Goal: Task Accomplishment & Management: Use online tool/utility

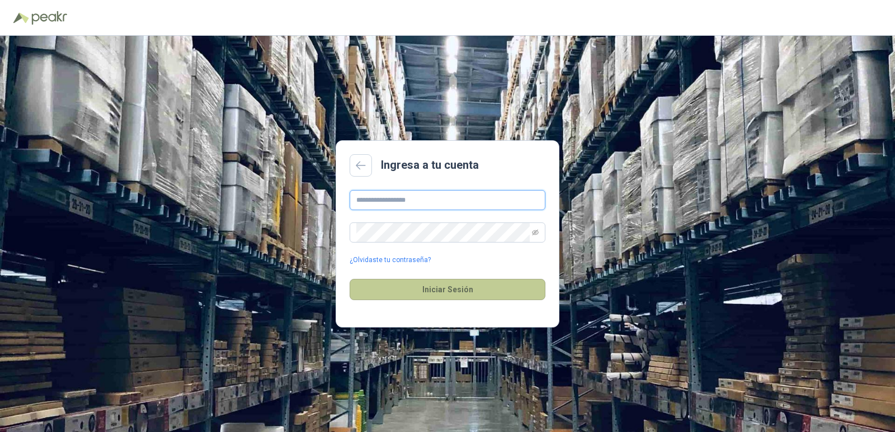
type input "**********"
click at [429, 286] on button "Iniciar Sesión" at bounding box center [447, 289] width 196 height 21
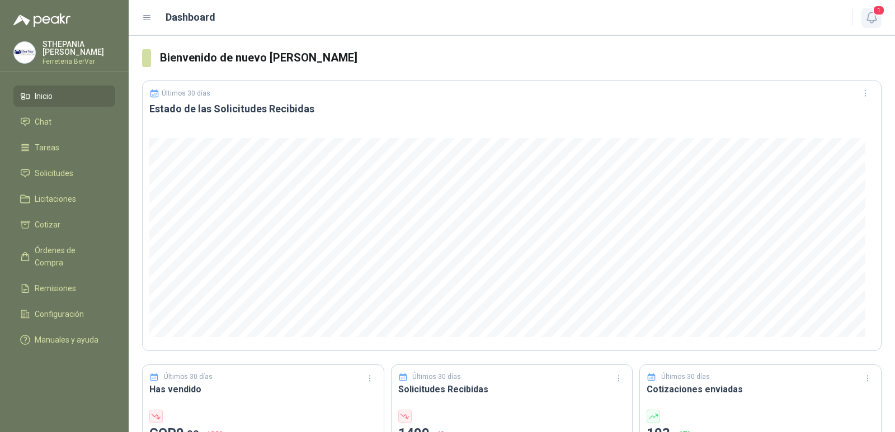
click at [870, 13] on icon "button" at bounding box center [871, 18] width 14 height 14
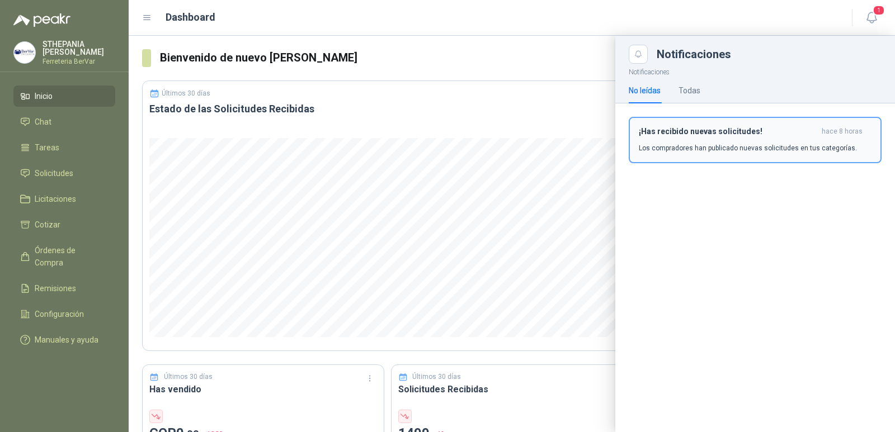
click at [789, 143] on div "¡Has recibido nuevas solicitudes! hace 8 horas Los compradores han publicado nu…" at bounding box center [755, 140] width 233 height 26
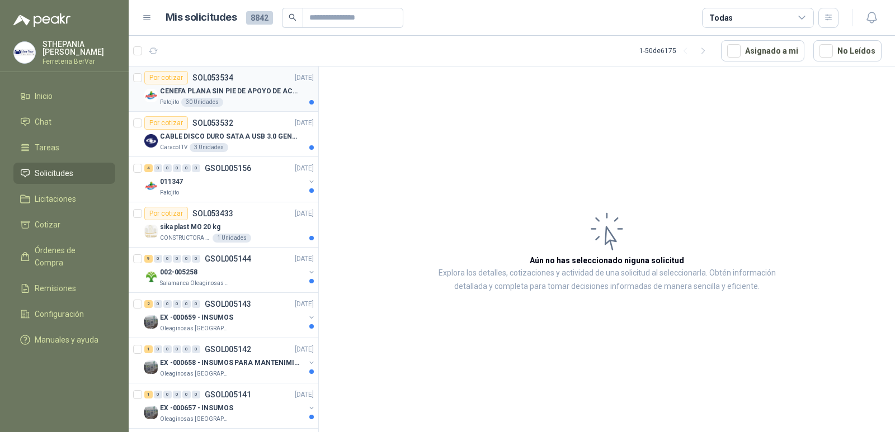
click at [277, 92] on p "CENEFA PLANA SIN PIE DE APOYO DE ACUERDO A LA IMAGEN ADJUNTA" at bounding box center [229, 91] width 139 height 11
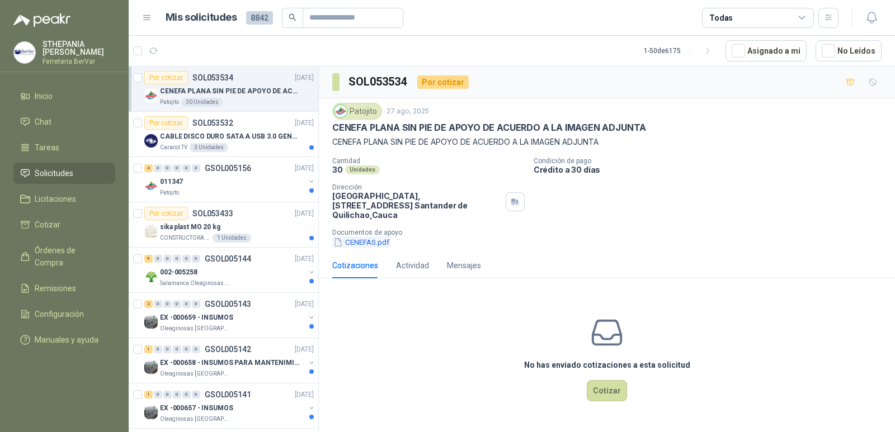
click at [379, 237] on button "CENEFAS.pdf" at bounding box center [361, 243] width 58 height 12
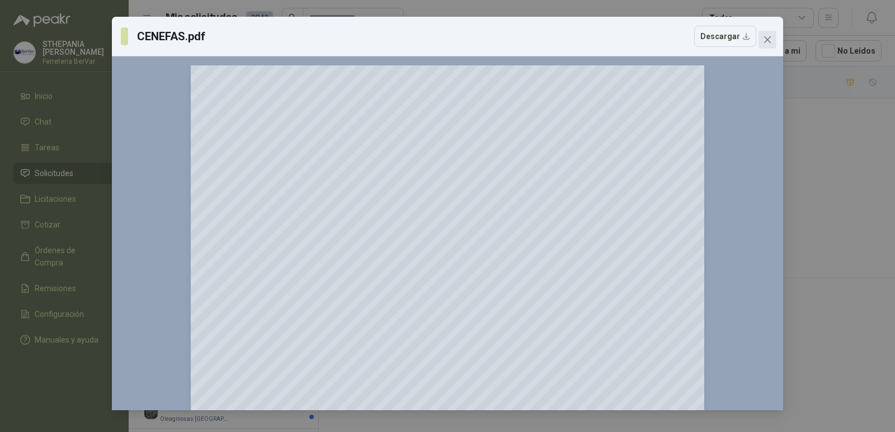
click at [769, 44] on button "Close" at bounding box center [767, 40] width 18 height 18
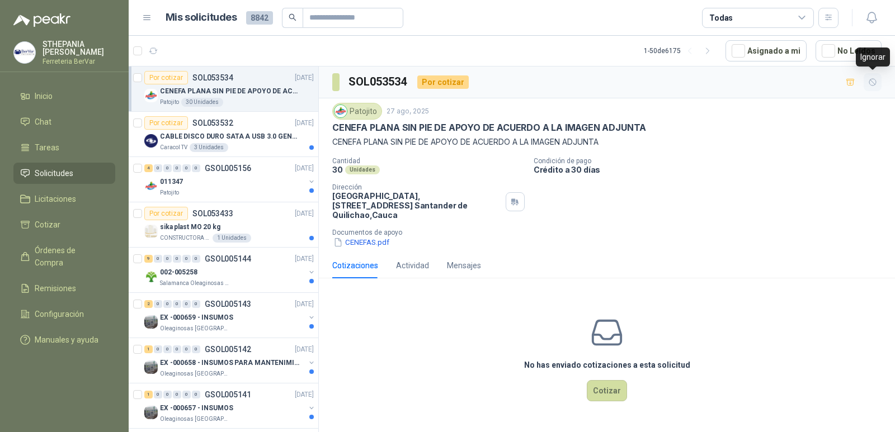
click at [868, 82] on icon "button" at bounding box center [873, 83] width 10 height 10
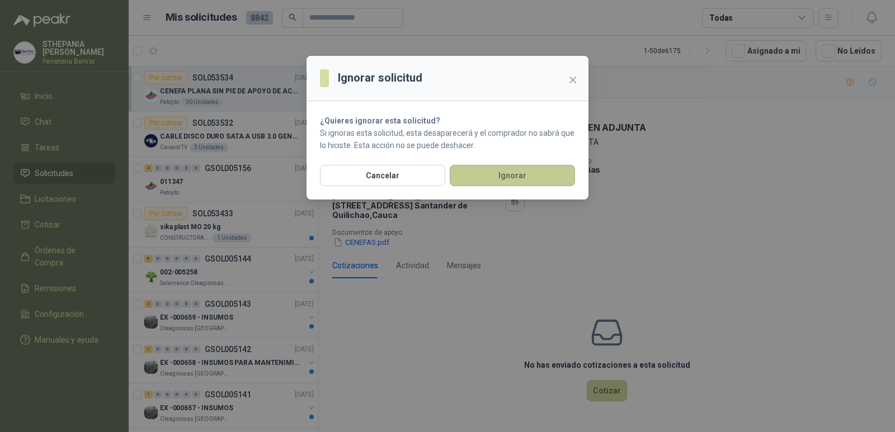
click at [519, 179] on button "Ignorar" at bounding box center [512, 175] width 125 height 21
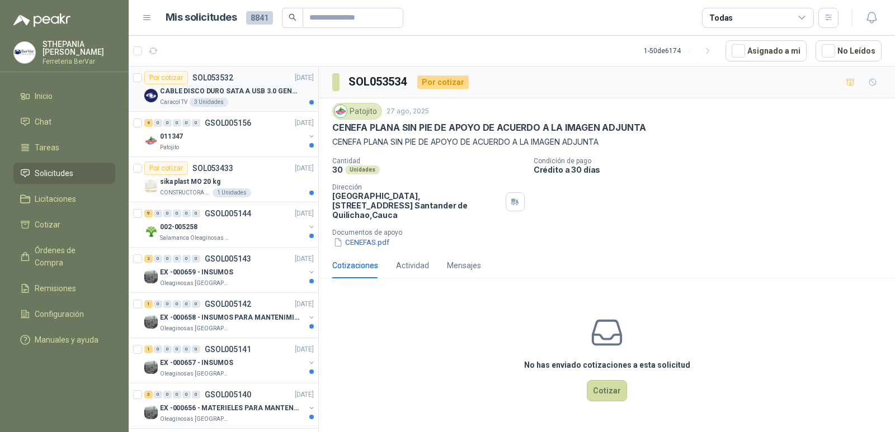
click at [257, 90] on p "CABLE DISCO DURO SATA A USB 3.0 GENERICO" at bounding box center [229, 91] width 139 height 11
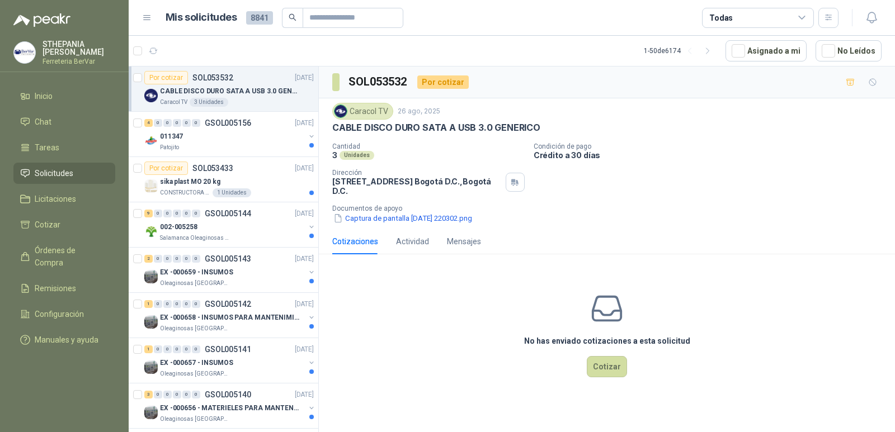
click at [294, 90] on p "CABLE DISCO DURO SATA A USB 3.0 GENERICO" at bounding box center [229, 91] width 139 height 11
click at [866, 84] on button "button" at bounding box center [872, 82] width 18 height 18
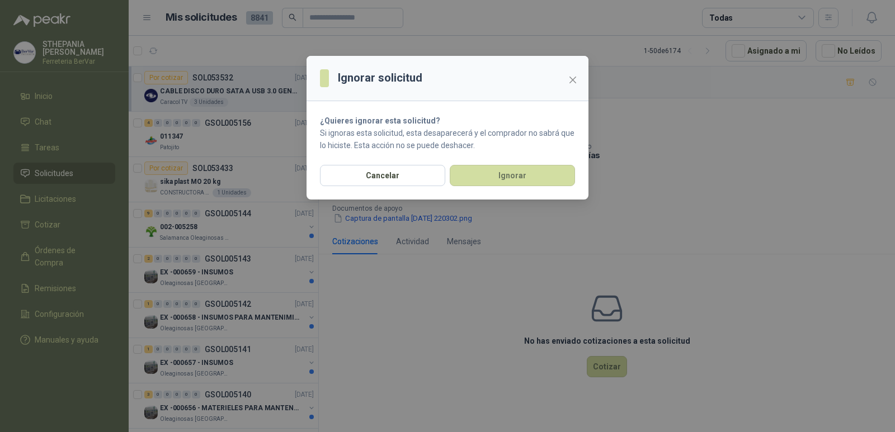
click at [474, 187] on div "Cancelar Ignorar" at bounding box center [447, 182] width 282 height 35
click at [474, 181] on button "Ignorar" at bounding box center [512, 175] width 125 height 21
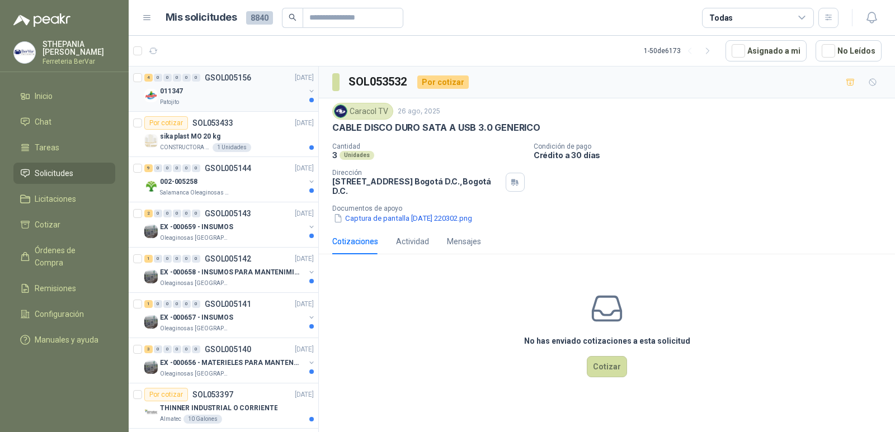
click at [262, 95] on div "011347" at bounding box center [232, 90] width 145 height 13
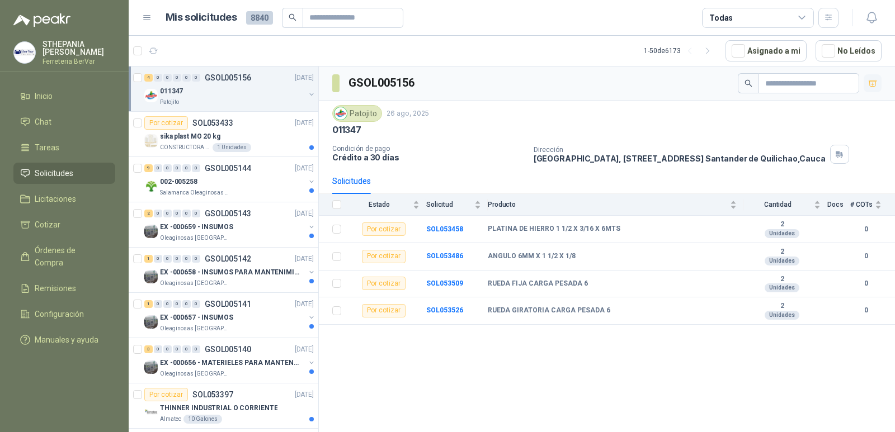
click at [870, 82] on icon "button" at bounding box center [872, 83] width 8 height 6
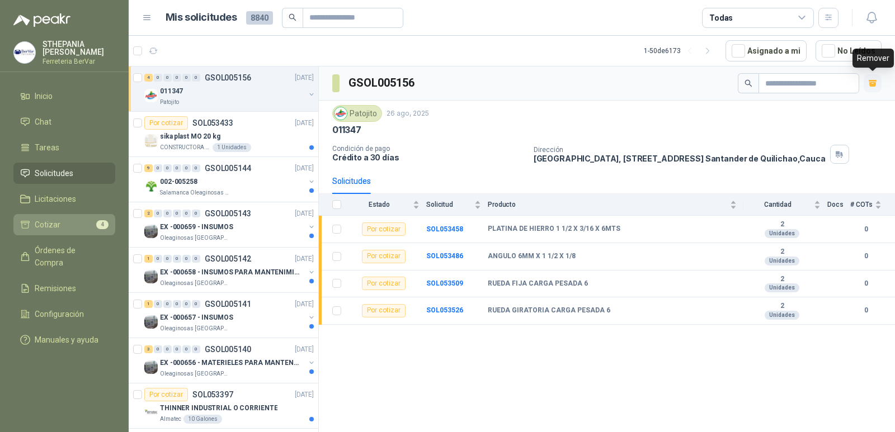
click at [73, 221] on li "Cotizar 4" at bounding box center [64, 225] width 88 height 12
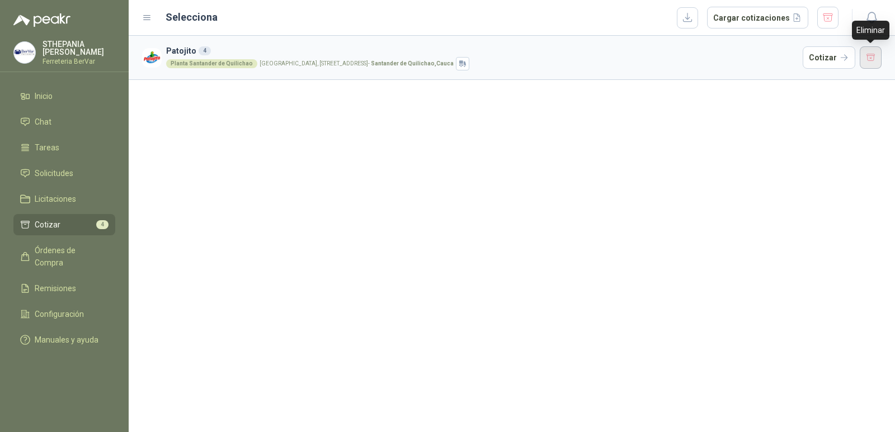
click at [861, 56] on button "button" at bounding box center [870, 57] width 22 height 22
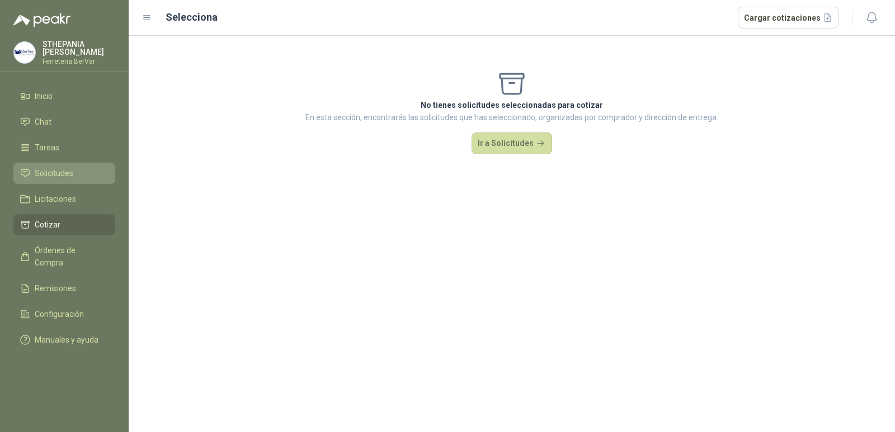
click at [41, 174] on span "Solicitudes" at bounding box center [54, 173] width 39 height 12
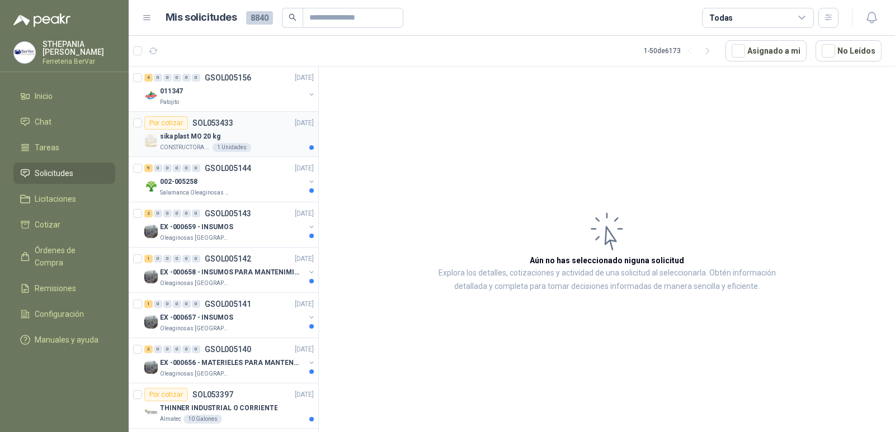
click at [259, 126] on div "Por cotizar SOL053433 [DATE]" at bounding box center [228, 122] width 169 height 13
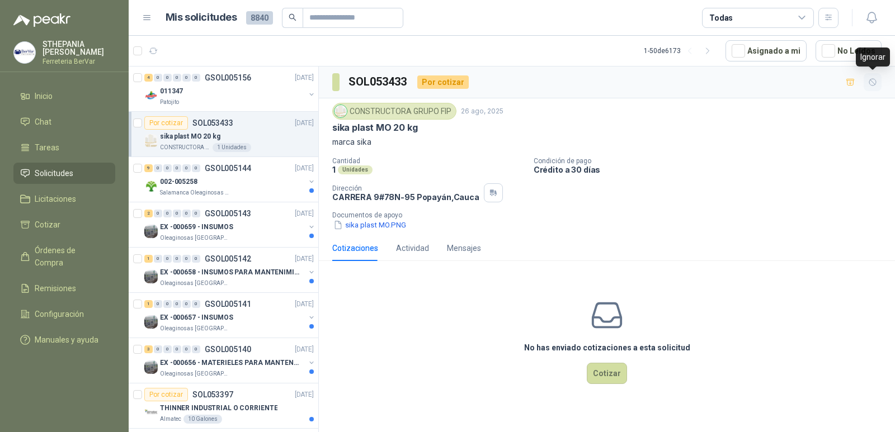
click at [879, 81] on button "button" at bounding box center [872, 82] width 18 height 18
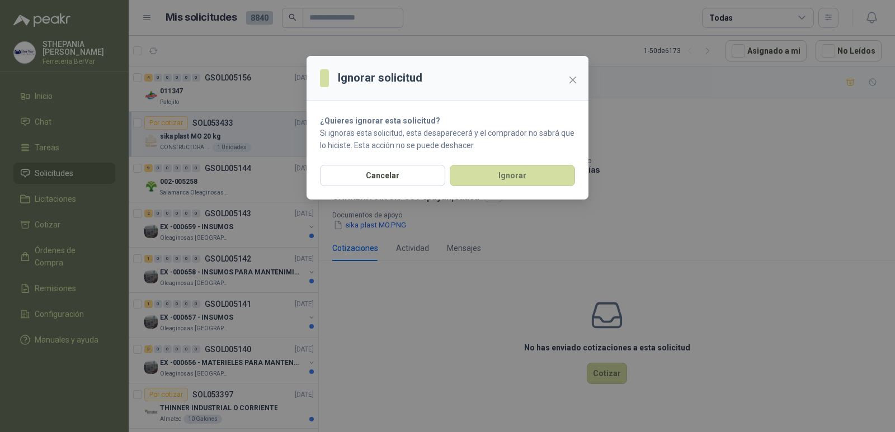
click at [552, 187] on div "Cancelar Ignorar" at bounding box center [447, 182] width 282 height 35
click at [550, 179] on button "Ignorar" at bounding box center [512, 175] width 125 height 21
